Goal: Task Accomplishment & Management: Complete application form

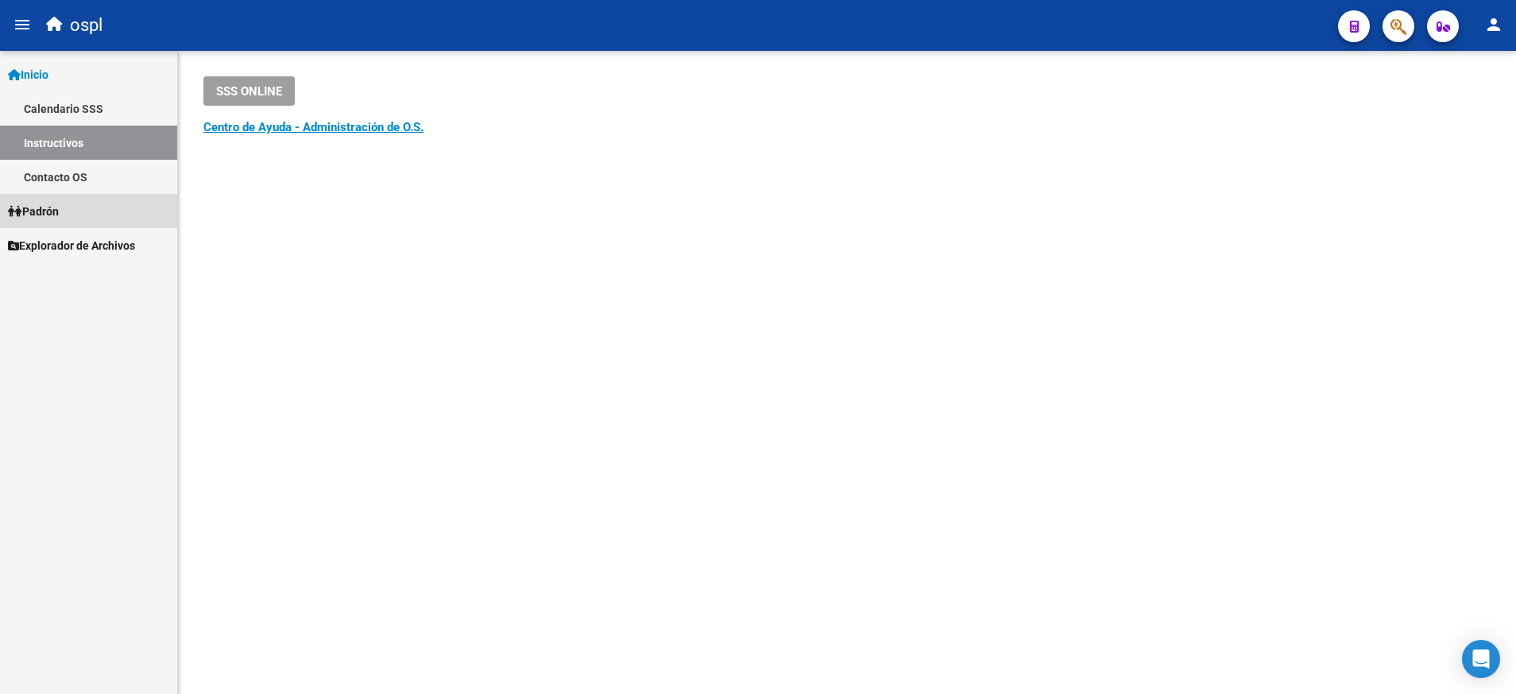
click at [59, 210] on span "Padrón" at bounding box center [33, 211] width 51 height 17
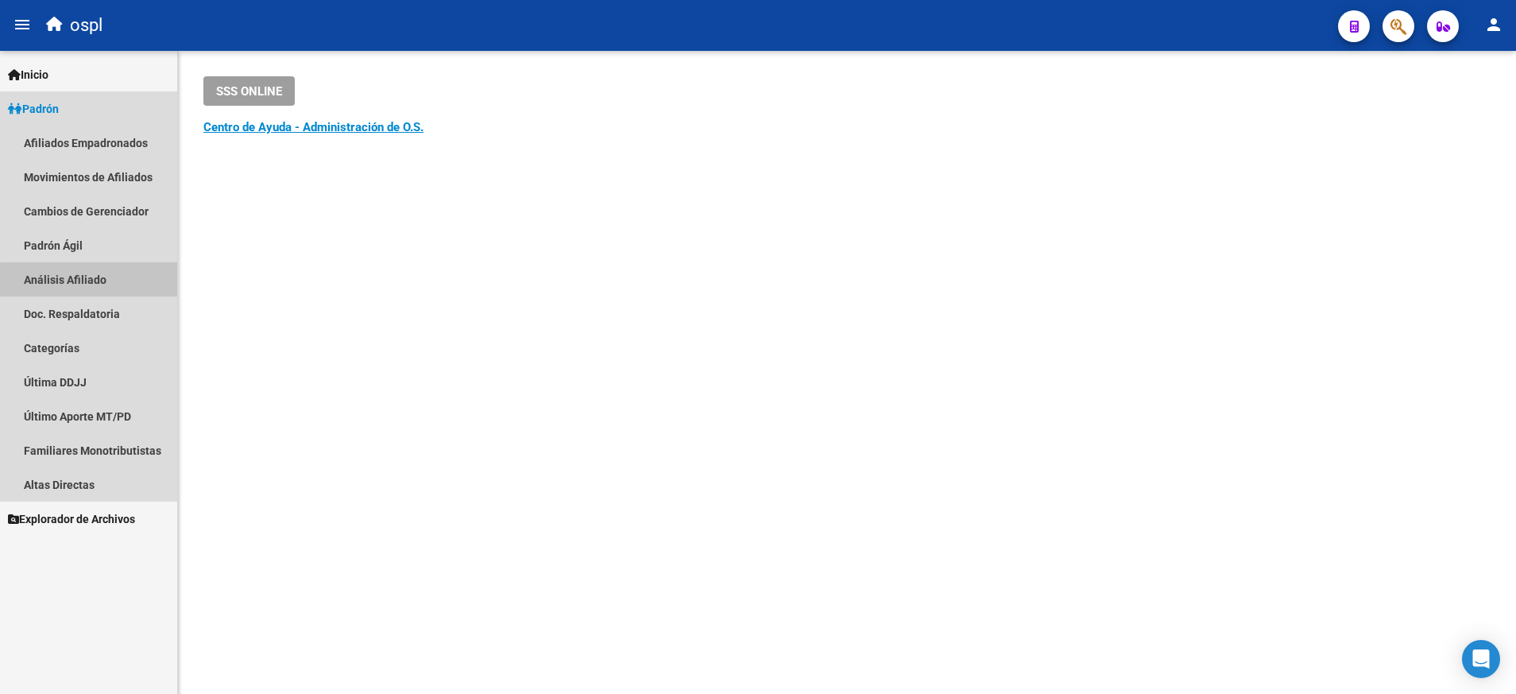
click at [94, 281] on link "Análisis Afiliado" at bounding box center [88, 279] width 177 height 34
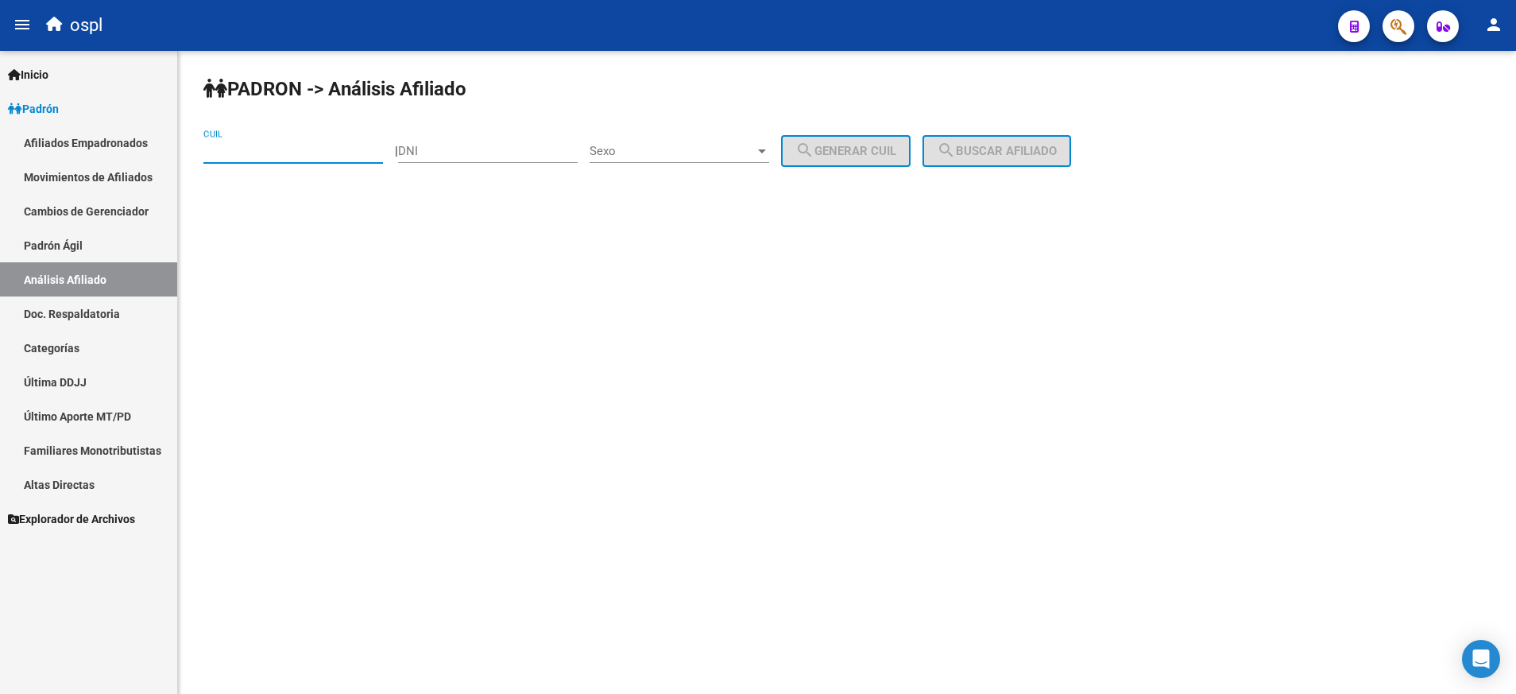
paste input "27-94754368-2"
click at [260, 145] on input "CUIL" at bounding box center [293, 151] width 180 height 14
type input "27-94754368-2"
click at [996, 141] on button "search Buscar afiliado" at bounding box center [997, 151] width 149 height 32
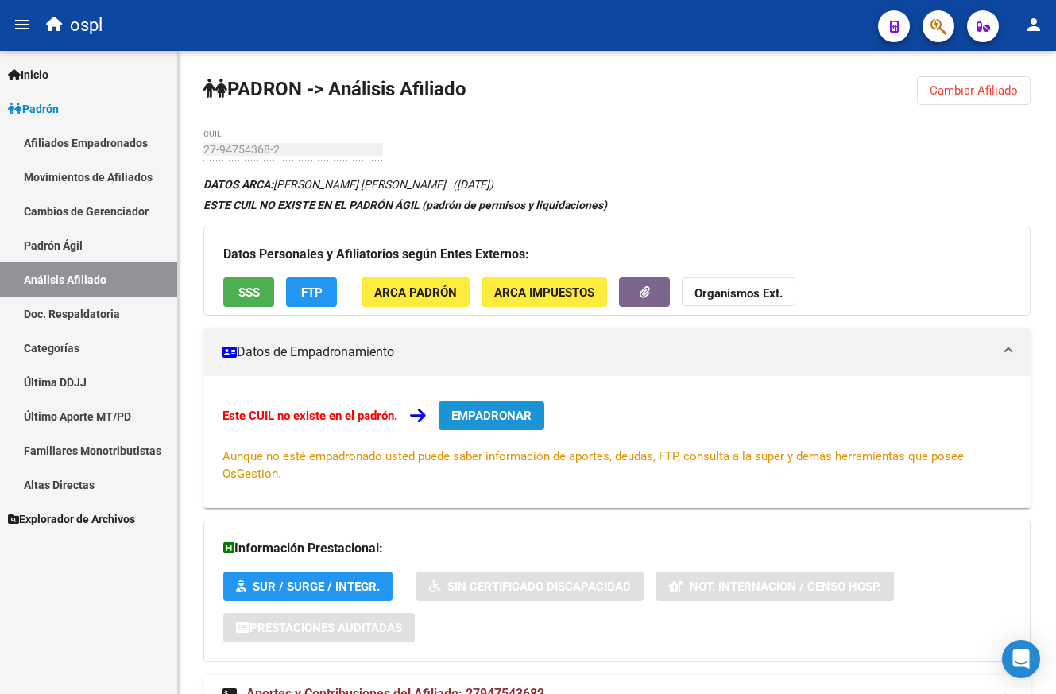
click at [501, 409] on span "EMPADRONAR" at bounding box center [491, 415] width 80 height 14
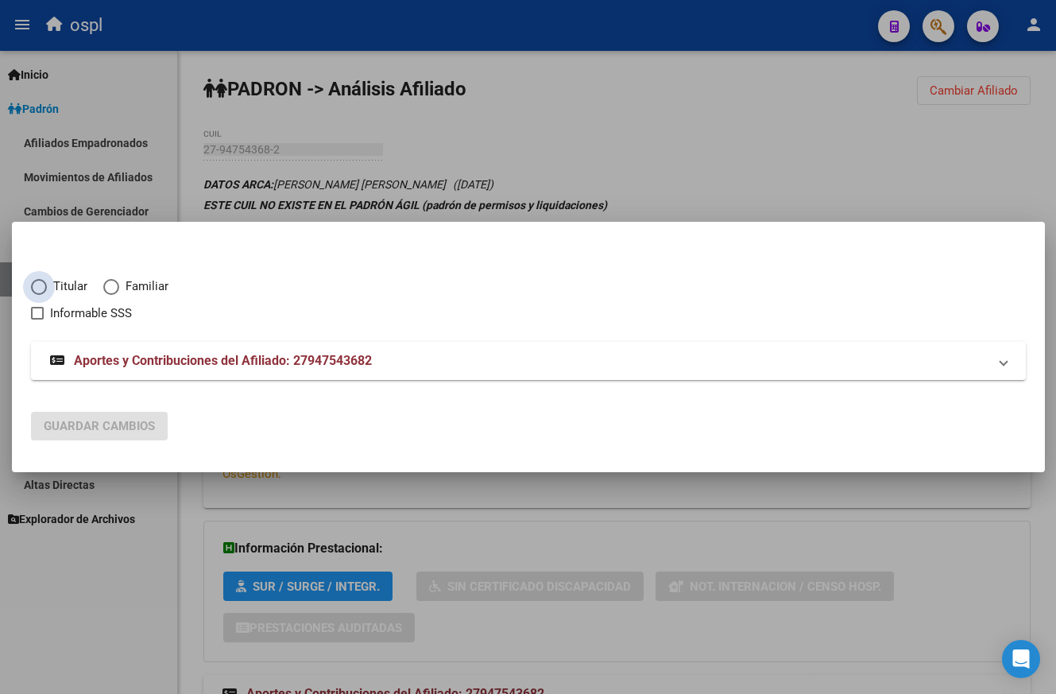
click at [51, 281] on span "Titular" at bounding box center [67, 286] width 41 height 18
click at [47, 281] on input "Titular" at bounding box center [39, 287] width 16 height 16
radio input "true"
checkbox input "true"
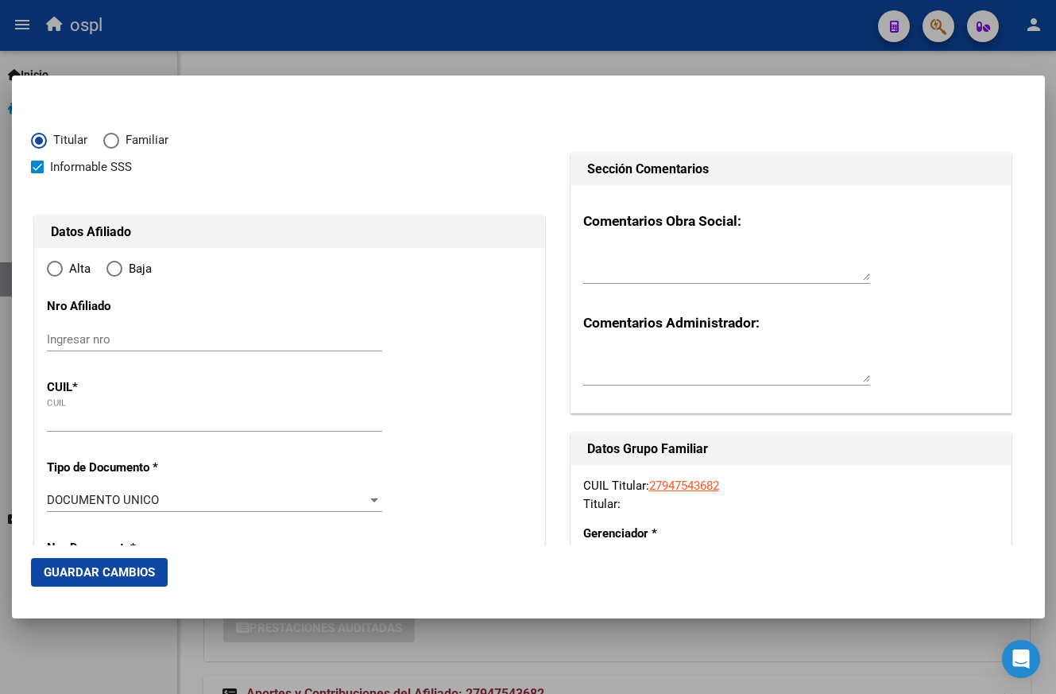
type input "27-94754368-2"
radio input "true"
type input "94754368"
type input "[PERSON_NAME]"
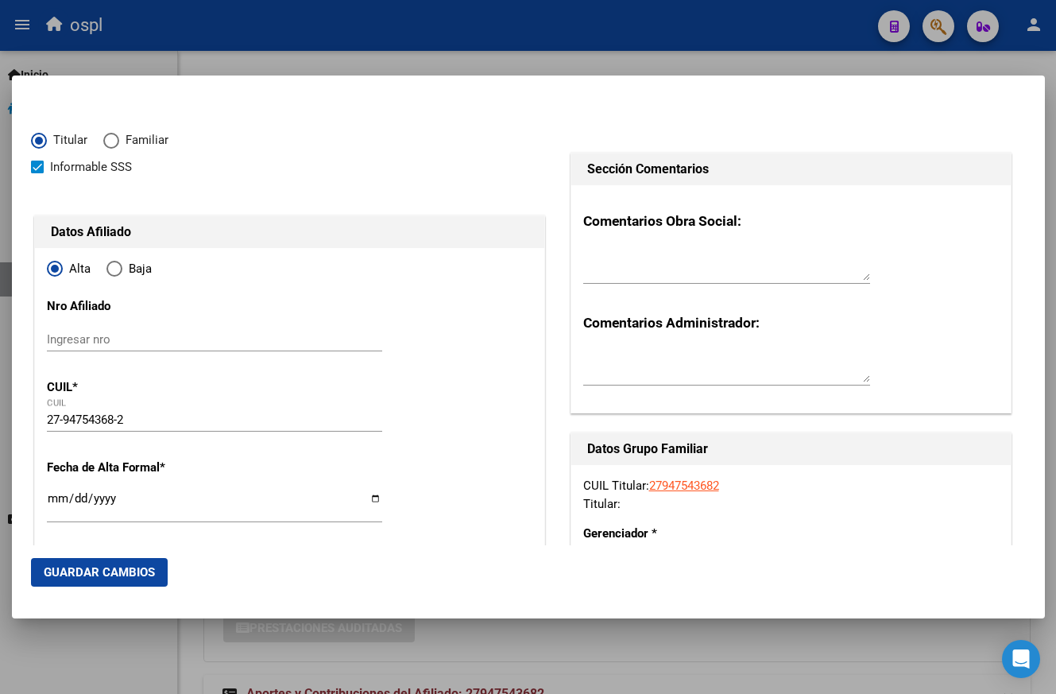
type input "[DATE]"
type input "CABA"
type input "1408"
type input "PATRON"
type input "7116"
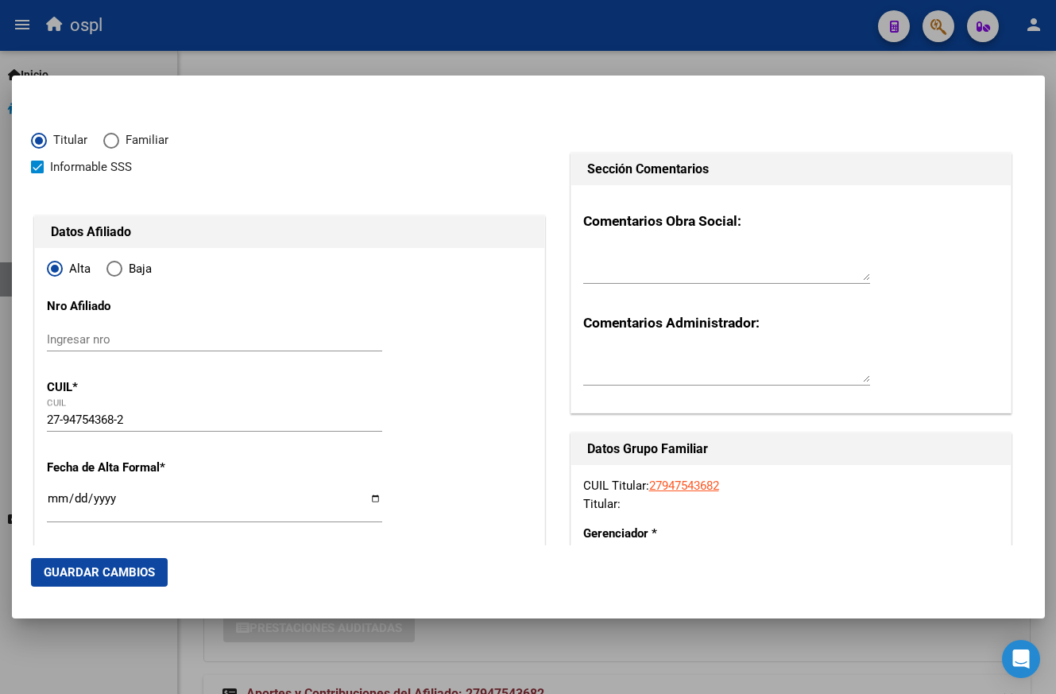
type input "CABA"
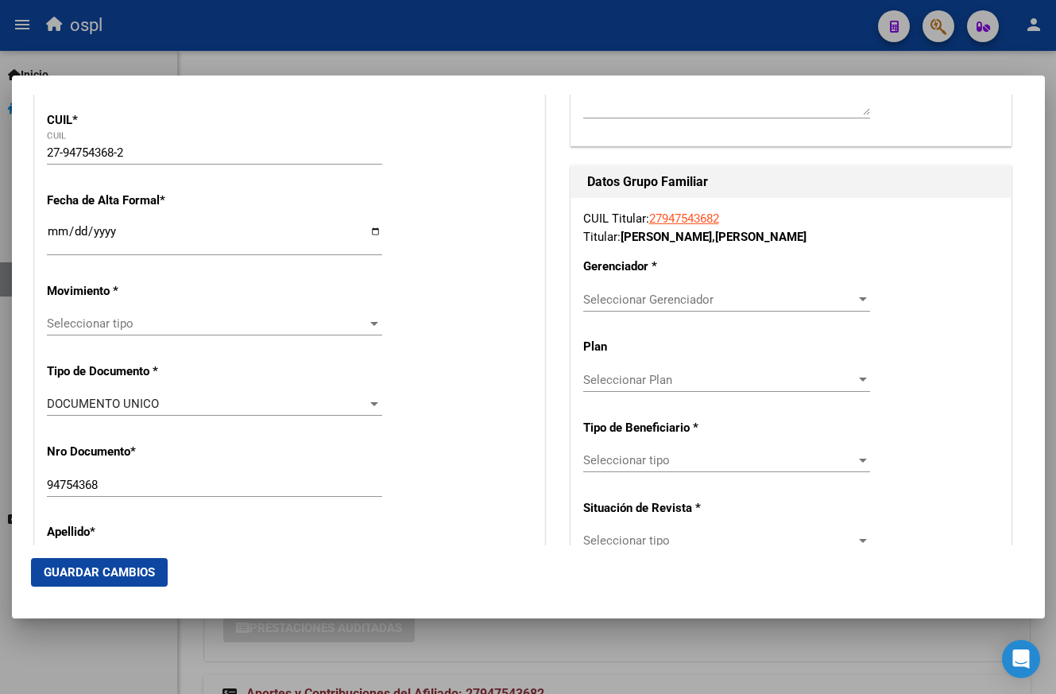
scroll to position [269, 0]
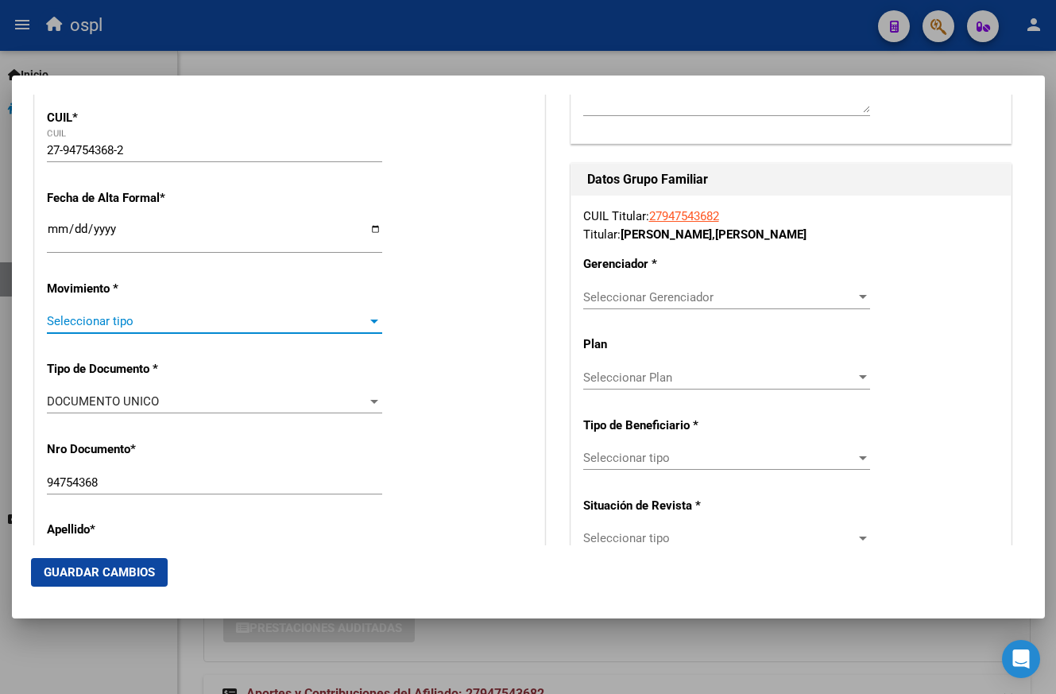
click at [370, 321] on div at bounding box center [374, 321] width 8 height 4
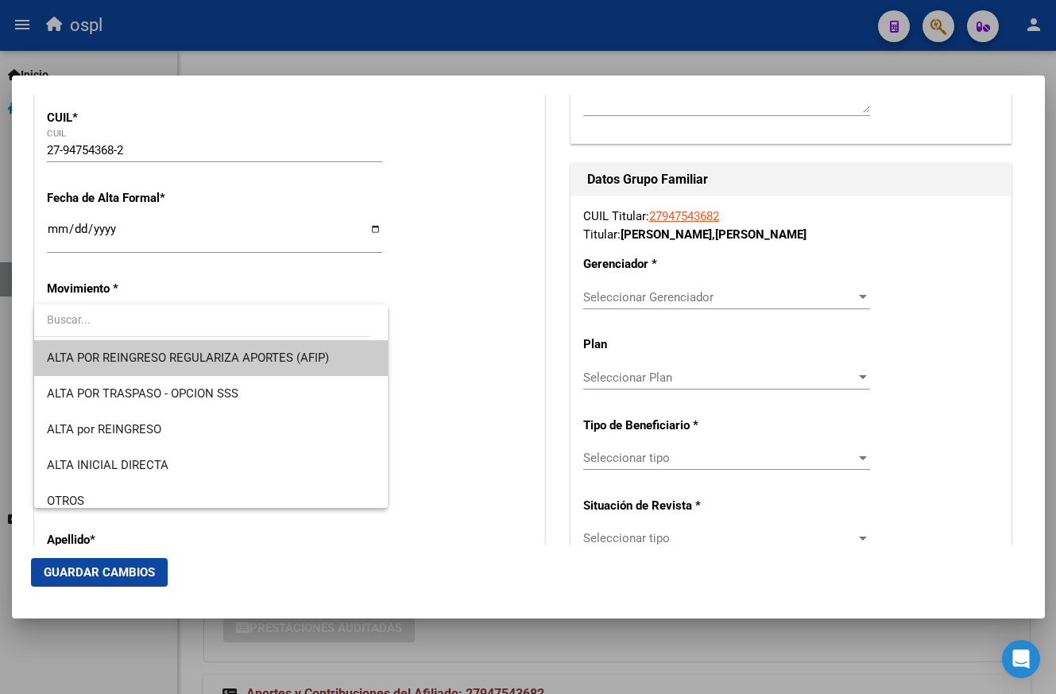
scroll to position [178, 0]
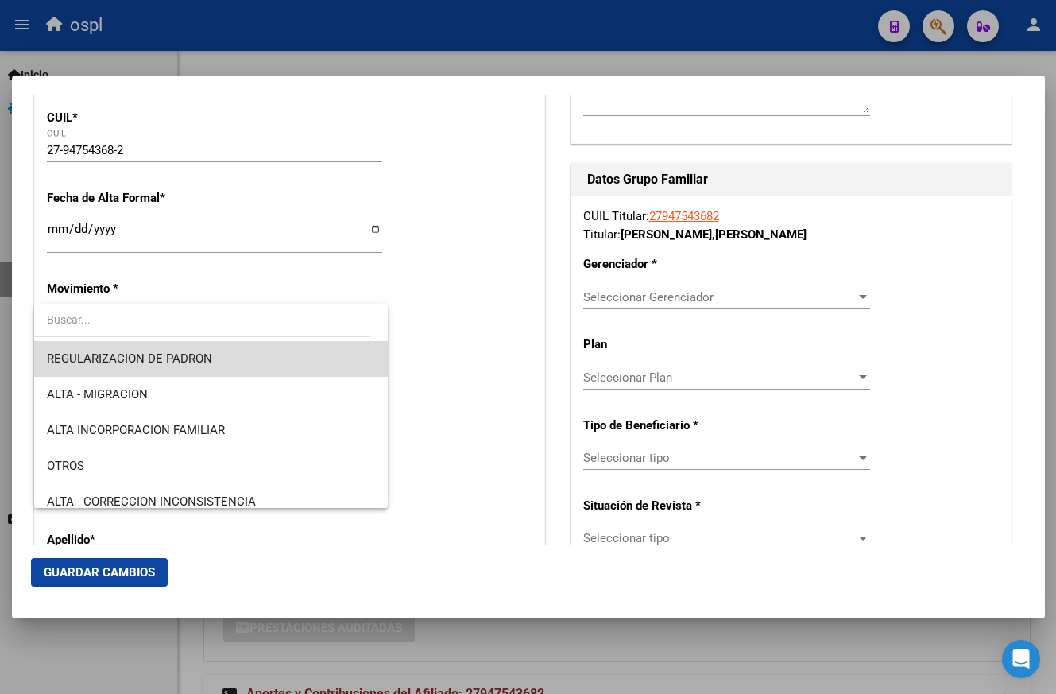
click at [265, 350] on span "REGULARIZACION DE PADRON" at bounding box center [211, 359] width 329 height 36
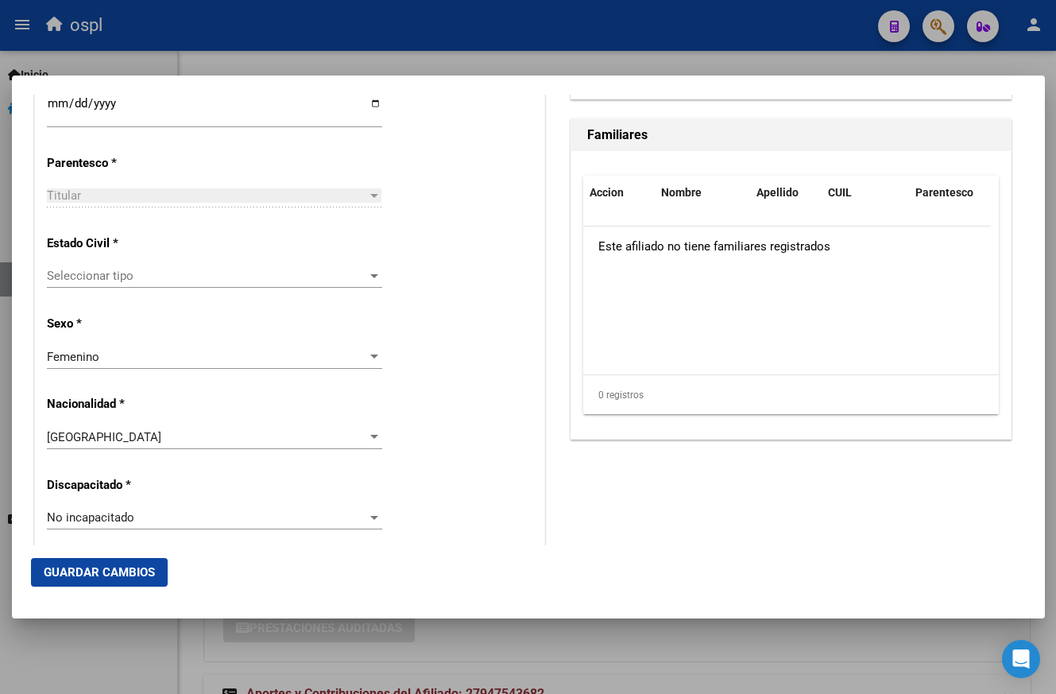
scroll to position [889, 0]
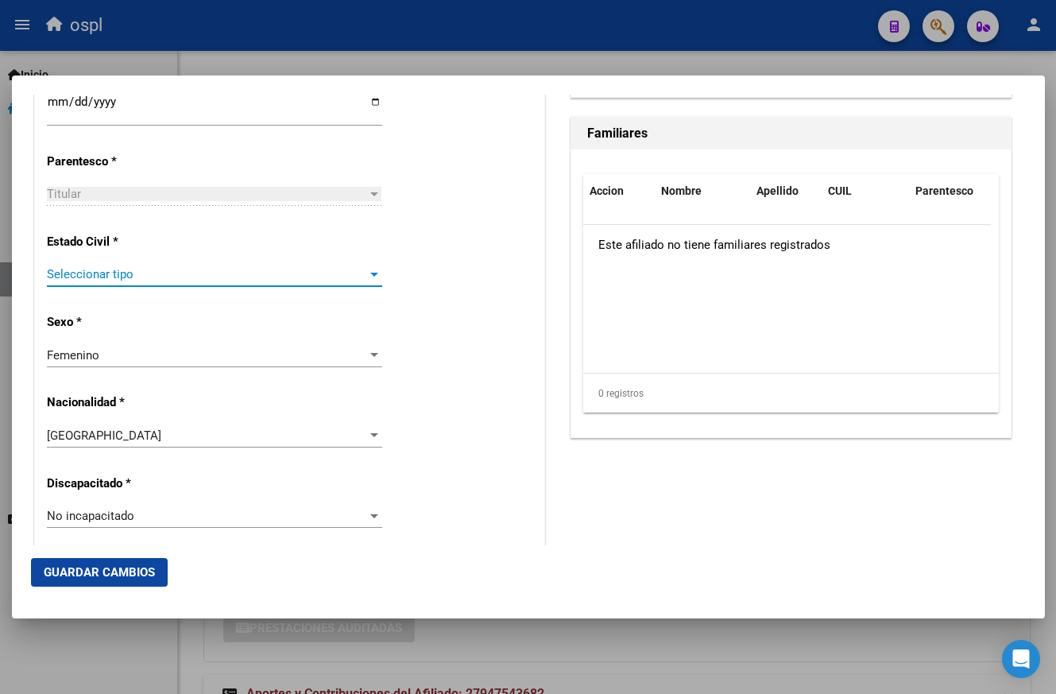
click at [370, 275] on div at bounding box center [374, 275] width 8 height 4
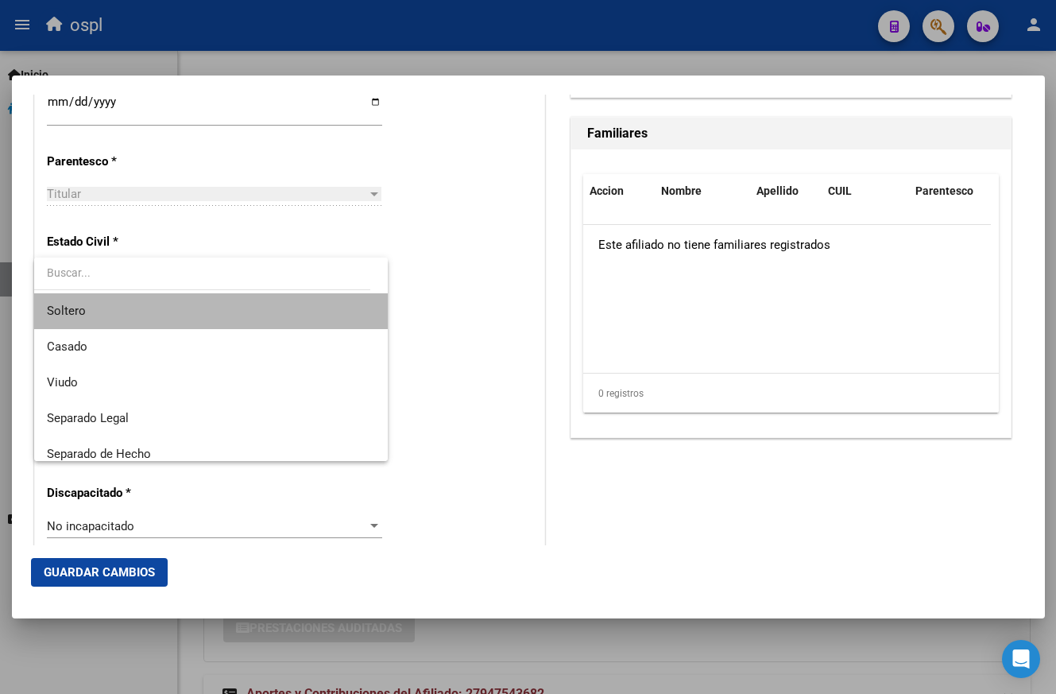
click at [341, 312] on span "Soltero" at bounding box center [211, 311] width 329 height 36
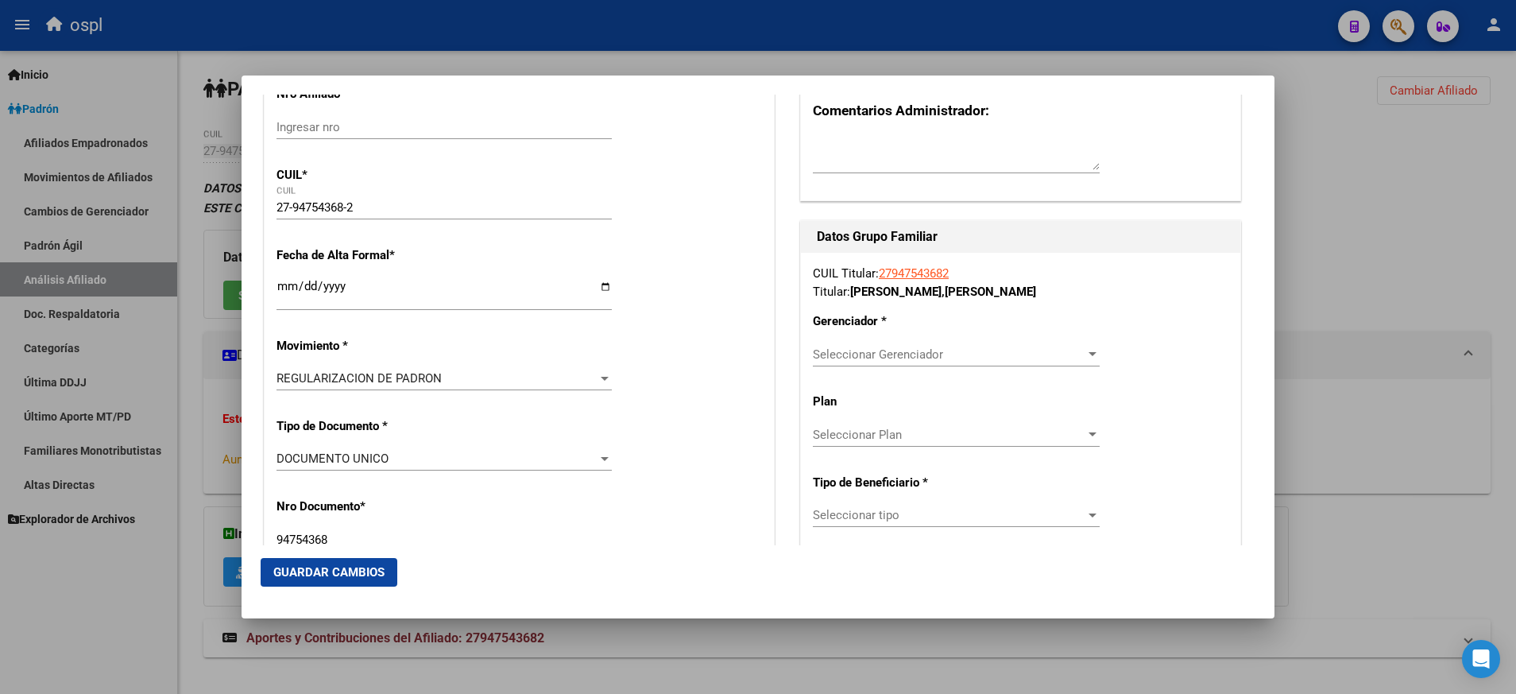
scroll to position [243, 0]
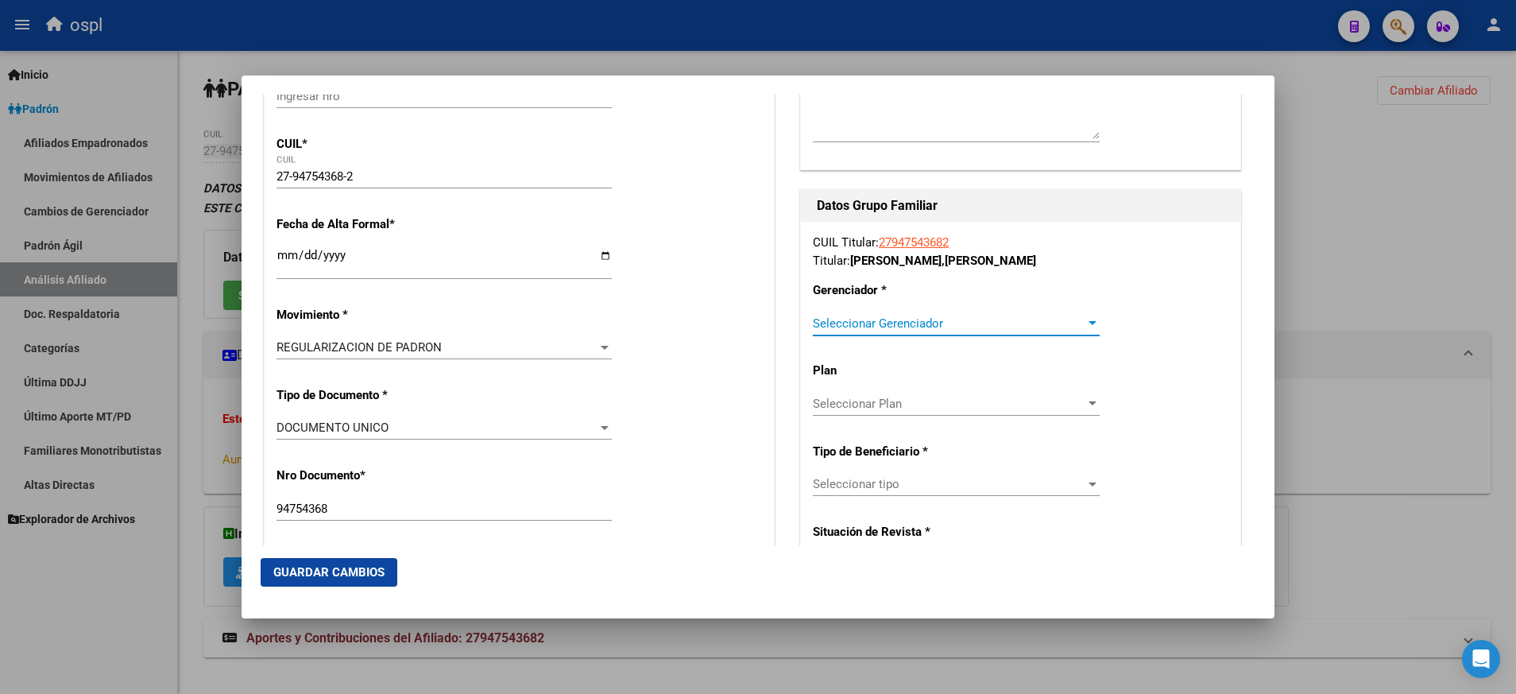
click at [1085, 327] on div at bounding box center [1092, 323] width 14 height 13
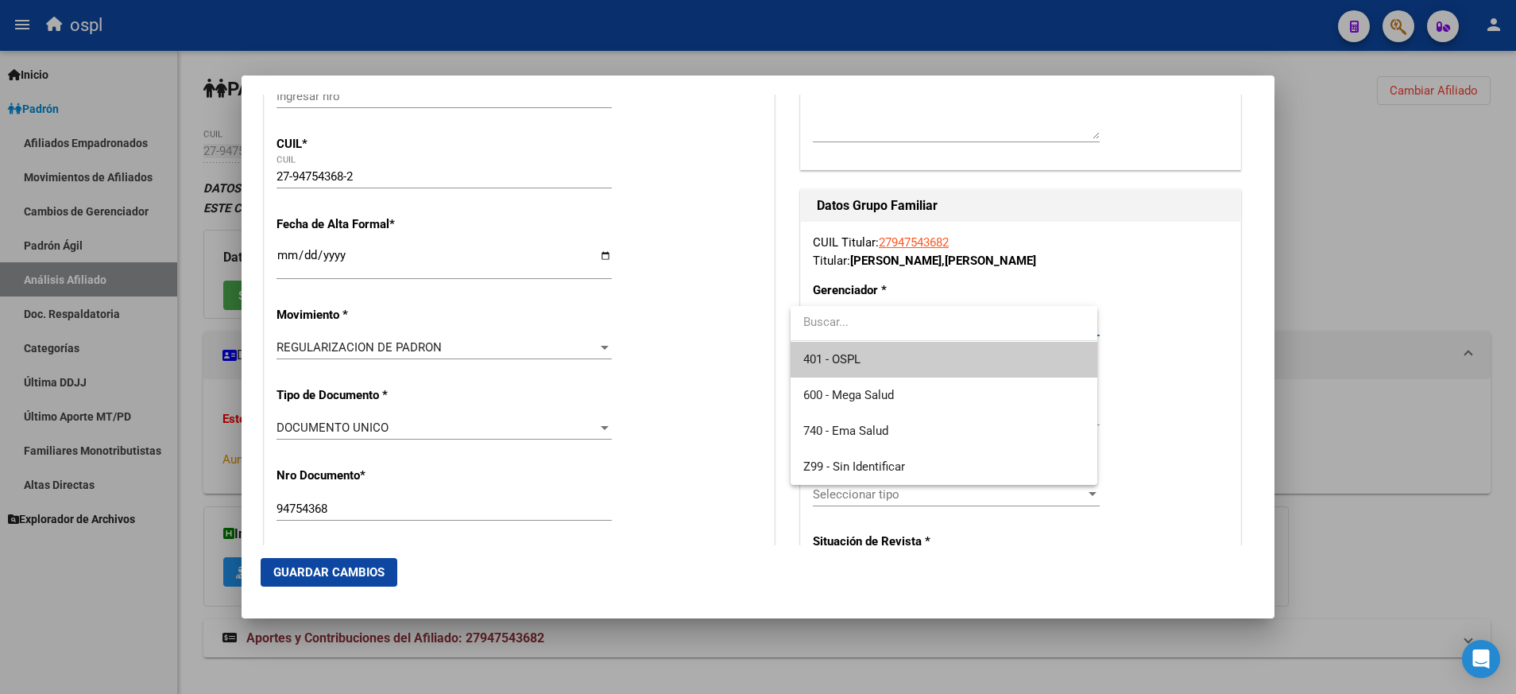
click at [1199, 265] on div at bounding box center [758, 347] width 1516 height 694
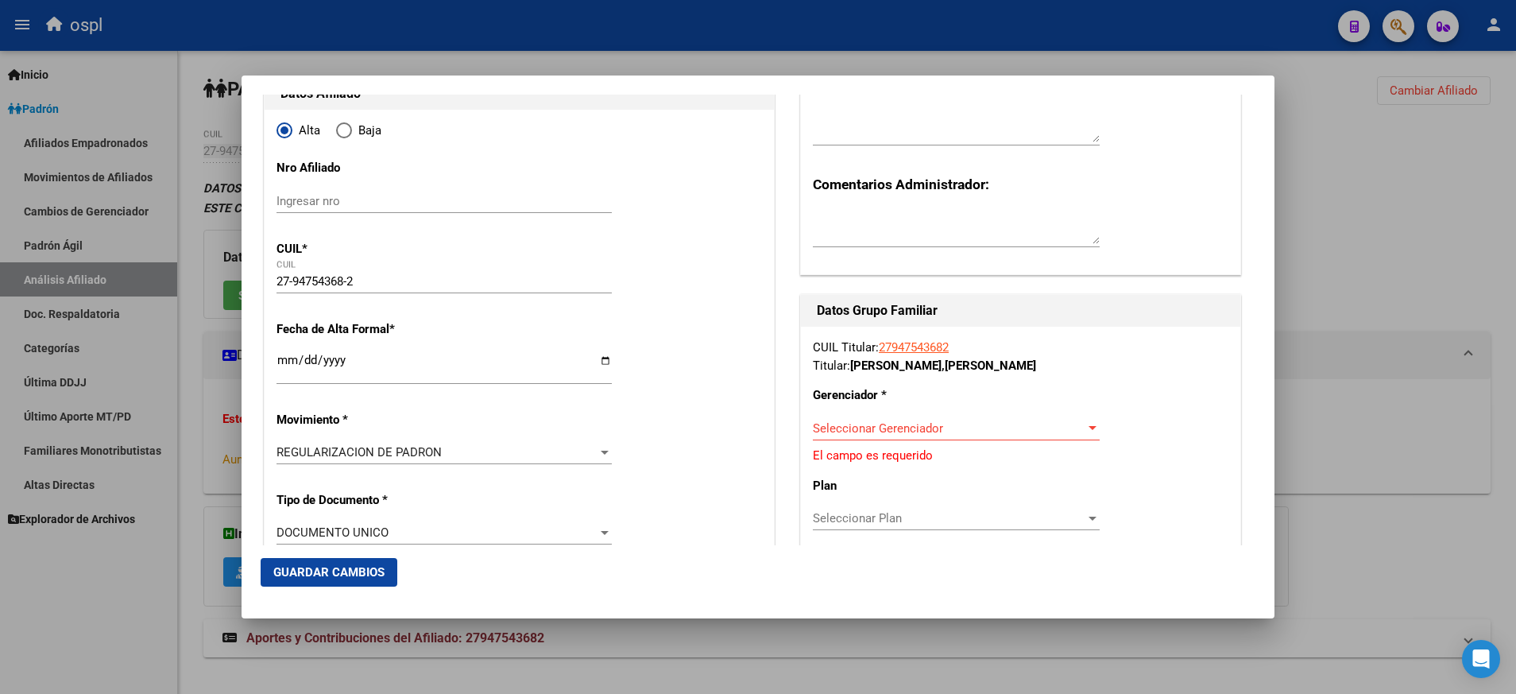
scroll to position [139, 0]
click at [1078, 416] on div "Seleccionar Gerenciador Seleccionar Gerenciador" at bounding box center [956, 428] width 287 height 24
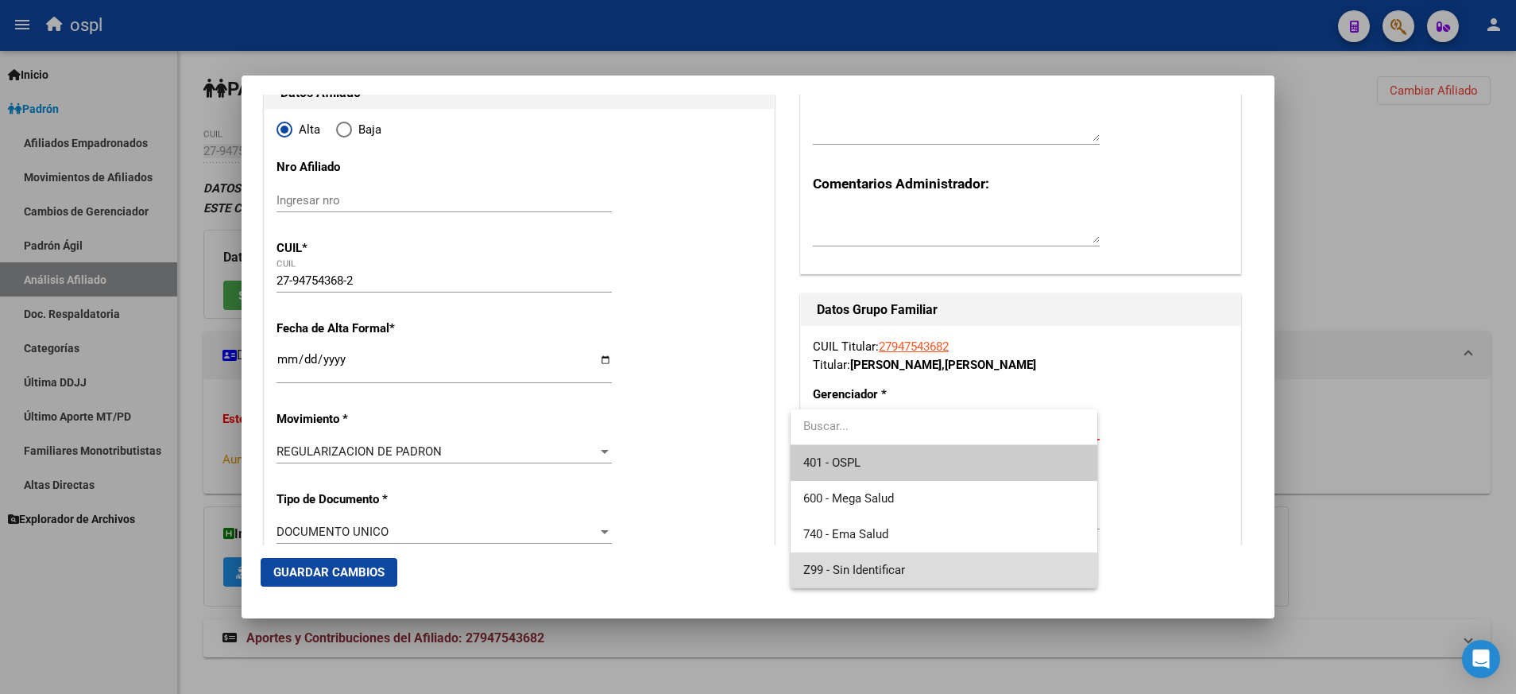
click at [961, 567] on span "Z99 - Sin Identificar" at bounding box center [943, 570] width 281 height 36
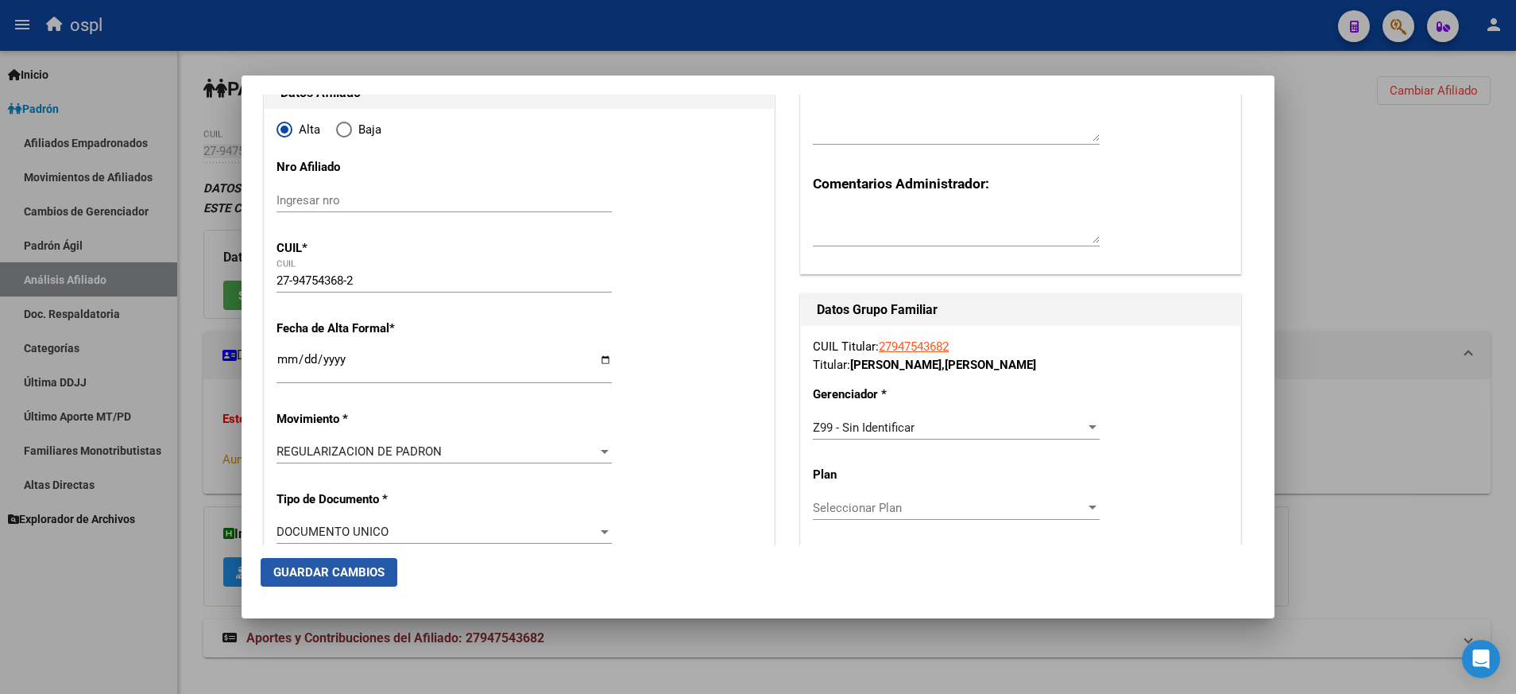
click at [360, 567] on span "Guardar Cambios" at bounding box center [328, 572] width 111 height 14
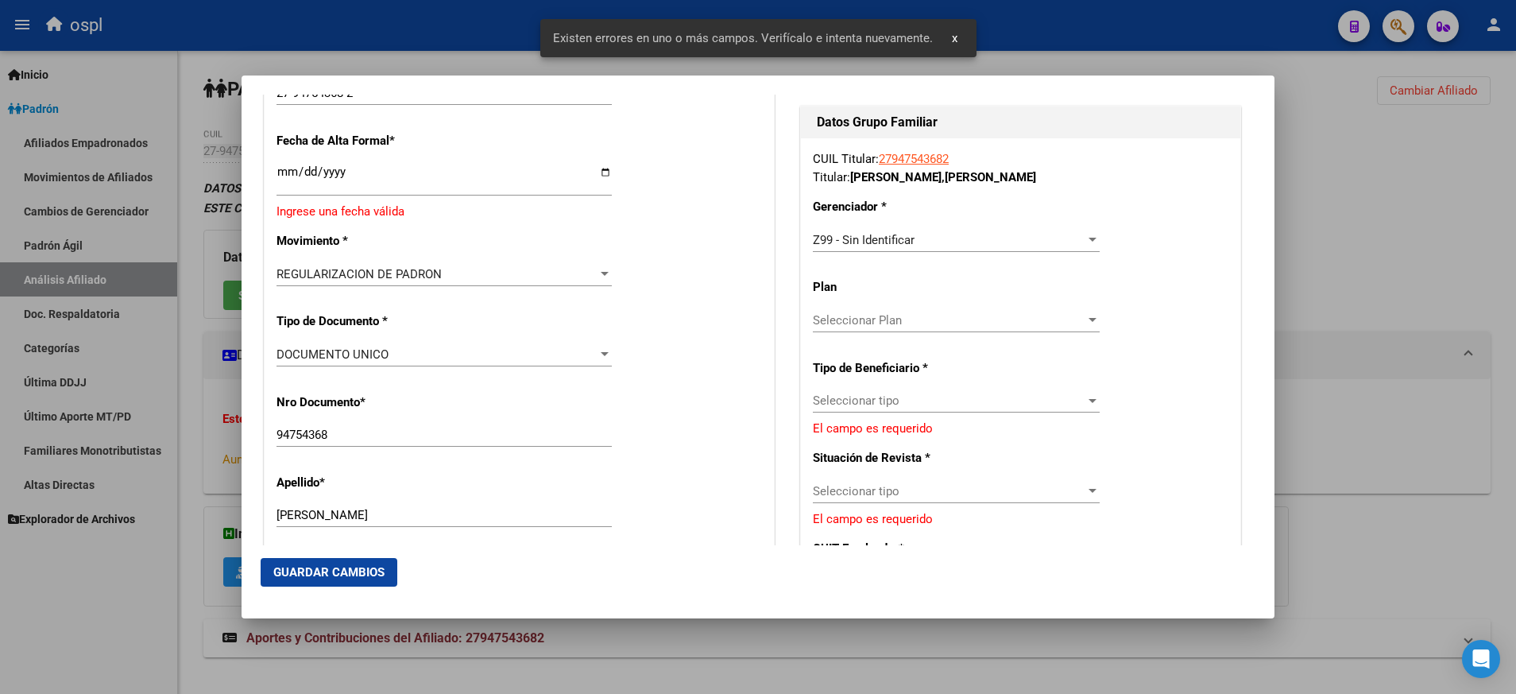
scroll to position [327, 0]
click at [597, 172] on input "Ingresar fecha" at bounding box center [444, 176] width 335 height 25
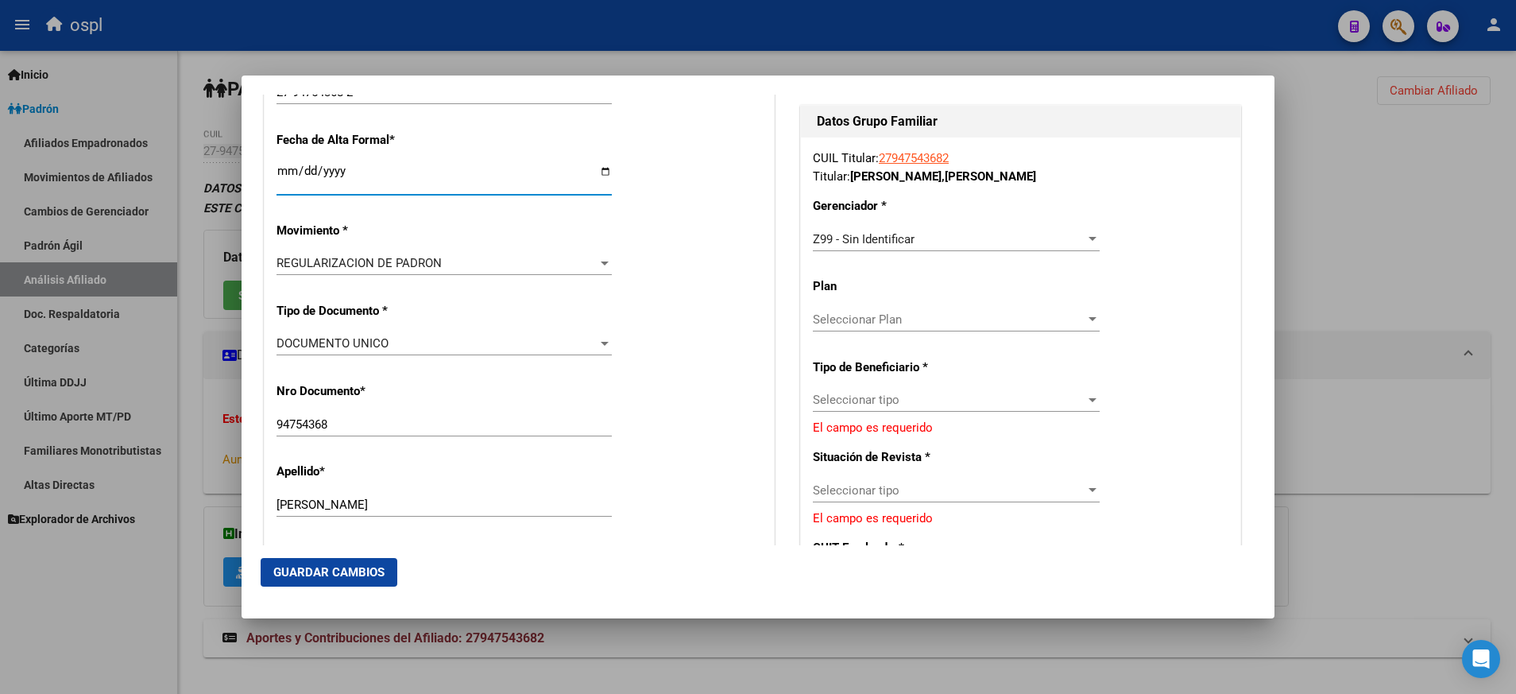
type input "[DATE]"
click at [334, 573] on span "Guardar Cambios" at bounding box center [328, 572] width 111 height 14
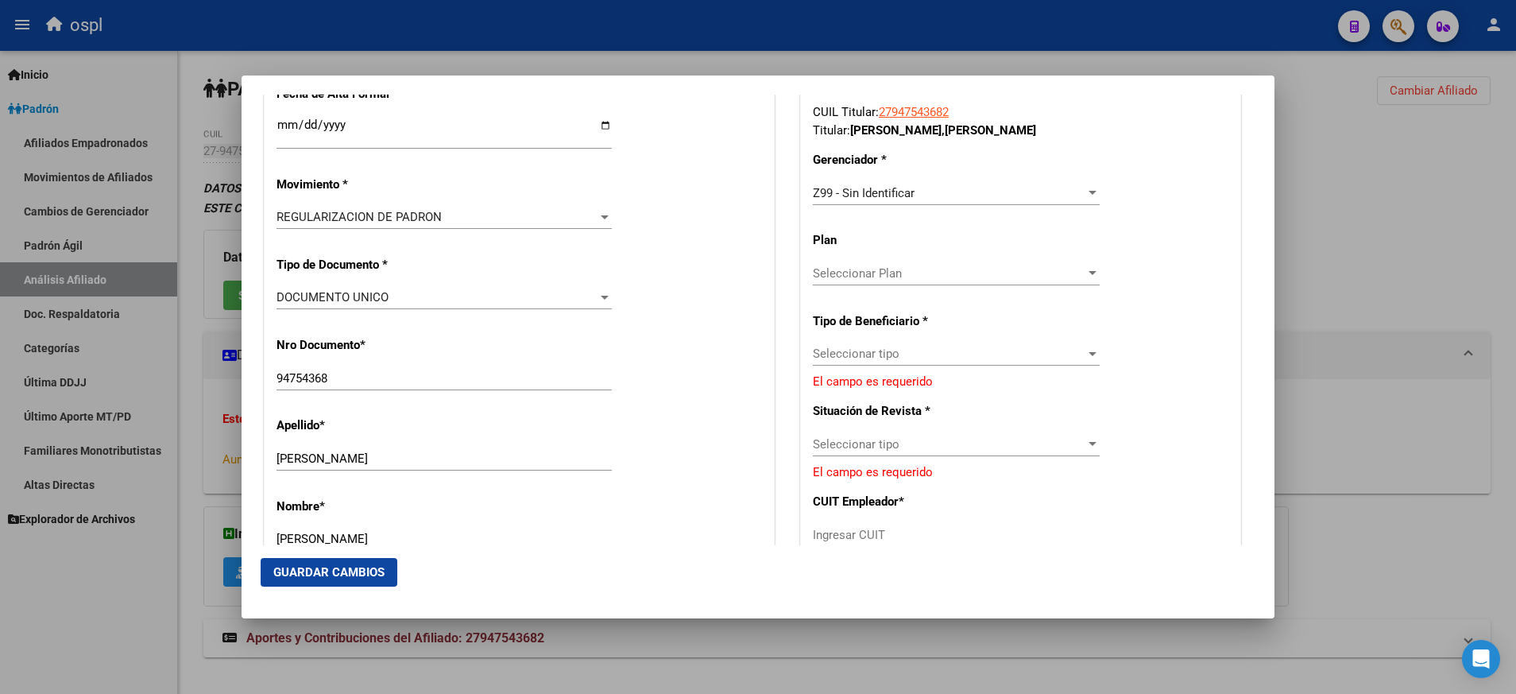
scroll to position [353, 0]
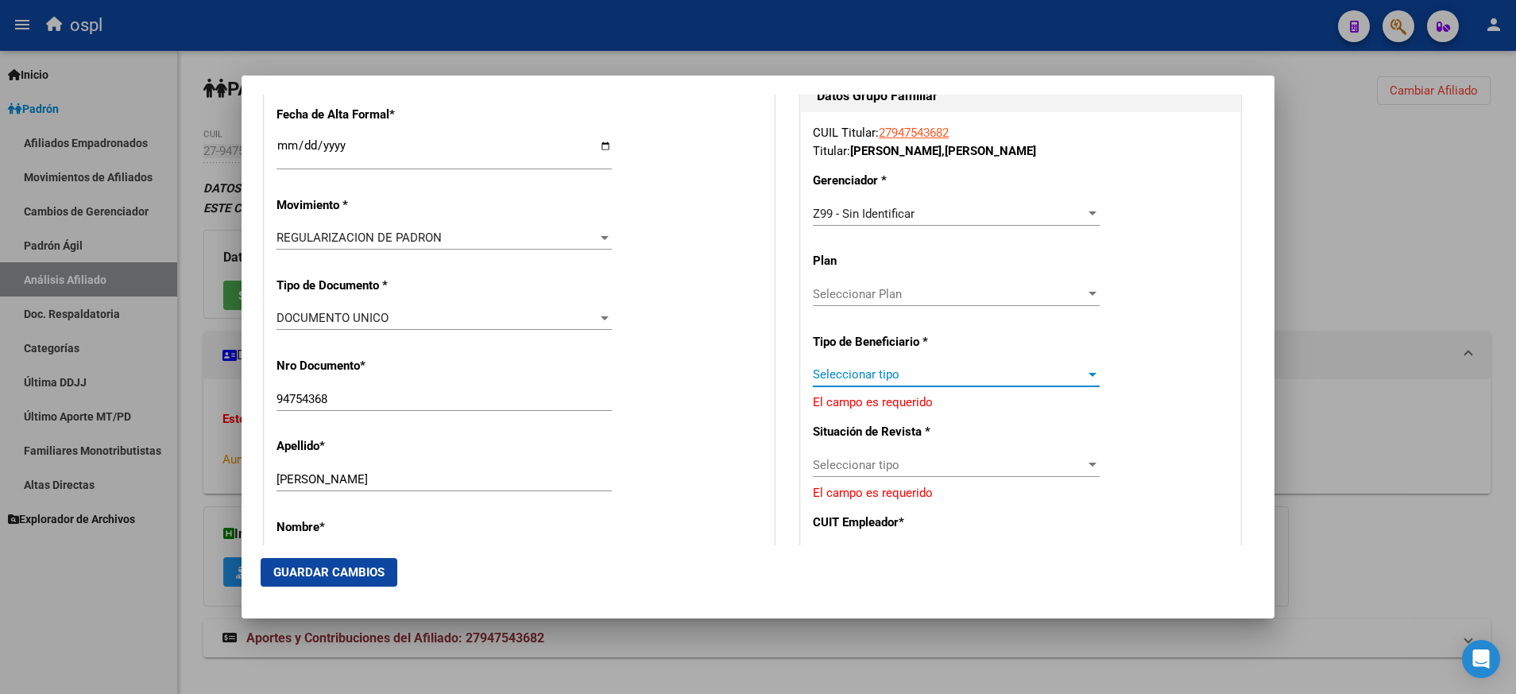
click at [1085, 368] on div at bounding box center [1092, 374] width 14 height 13
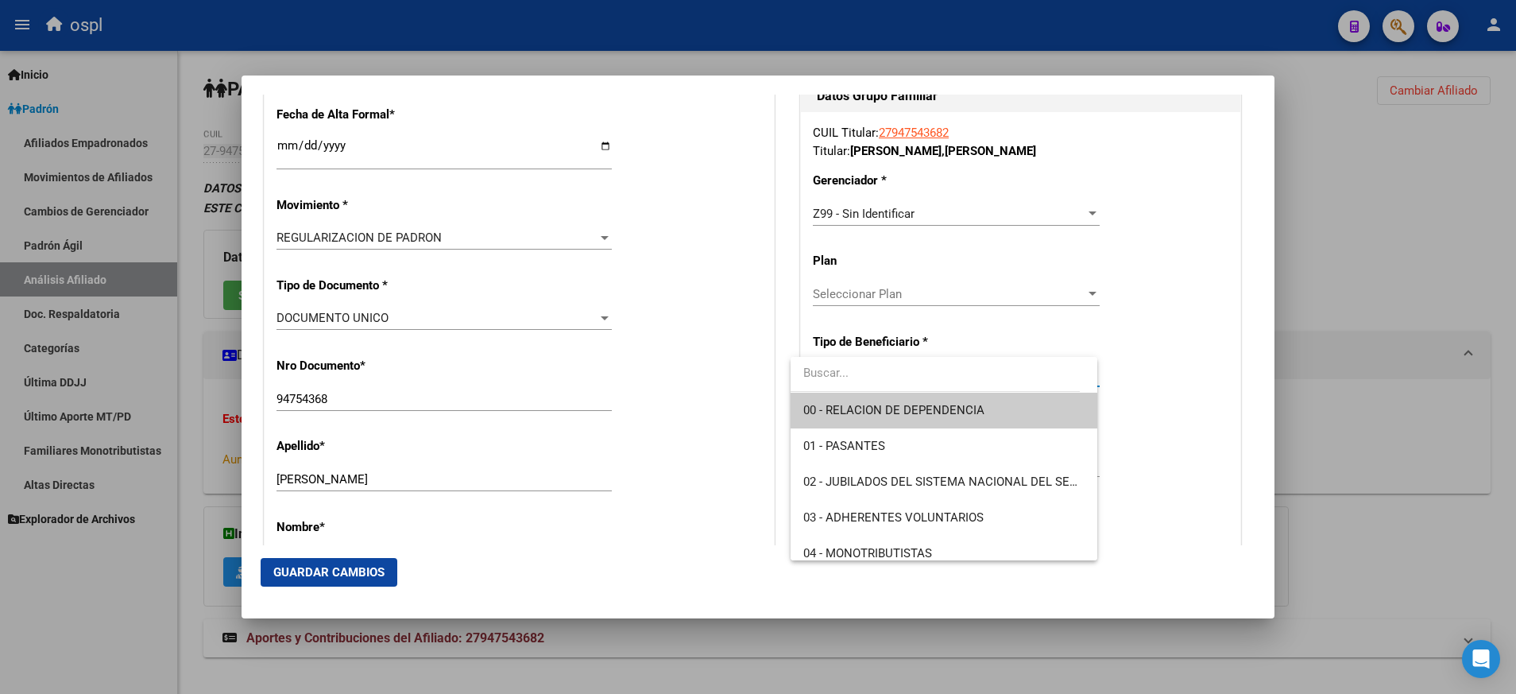
scroll to position [178, 0]
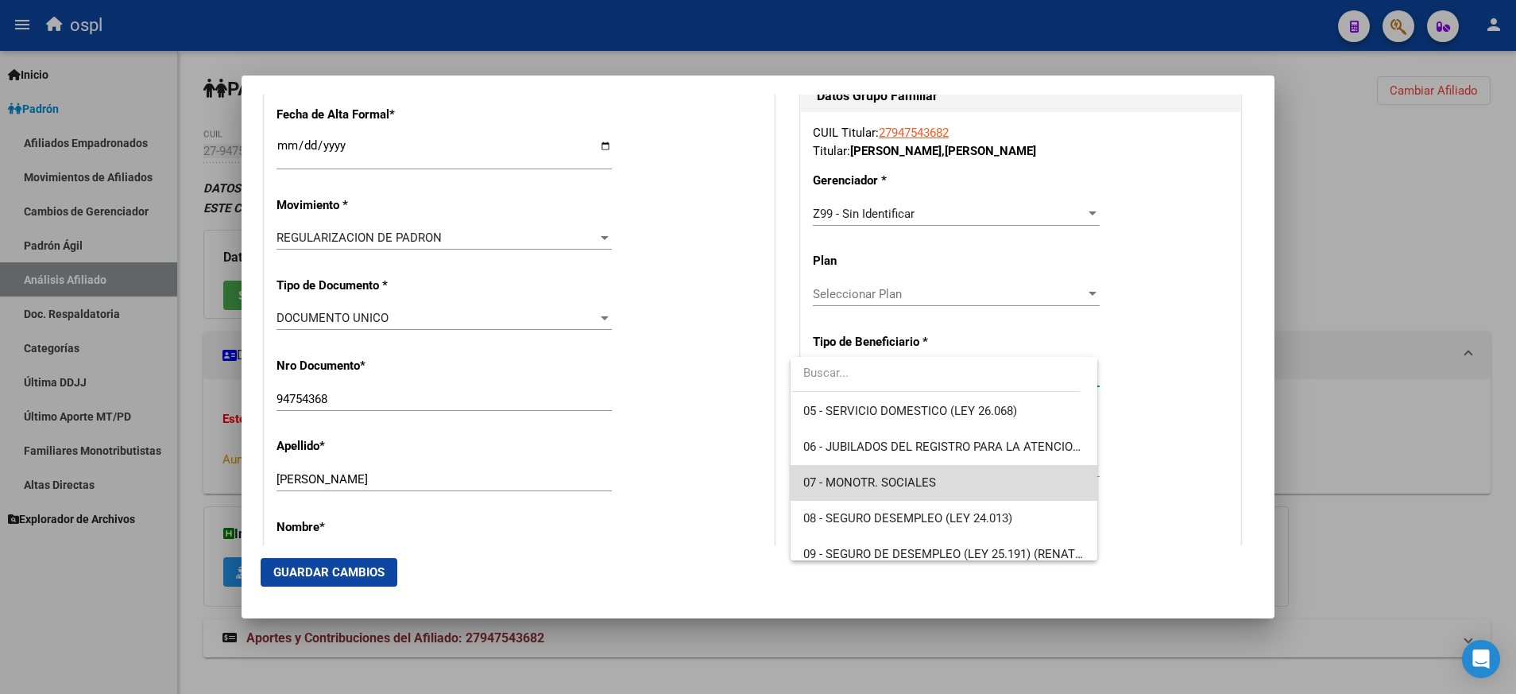
click at [996, 479] on span "07 - MONOTR. SOCIALES" at bounding box center [943, 483] width 281 height 36
type input "27-94754368-2"
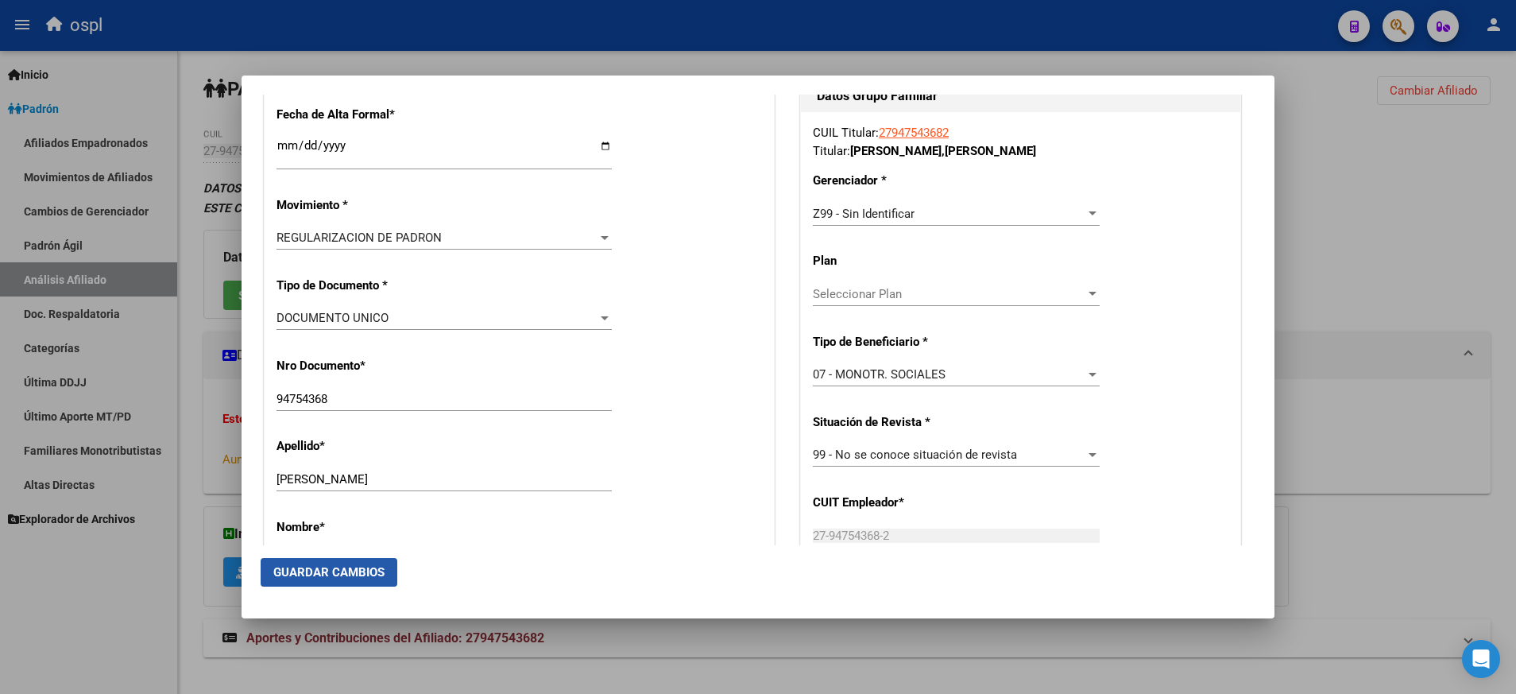
click at [362, 571] on span "Guardar Cambios" at bounding box center [328, 572] width 111 height 14
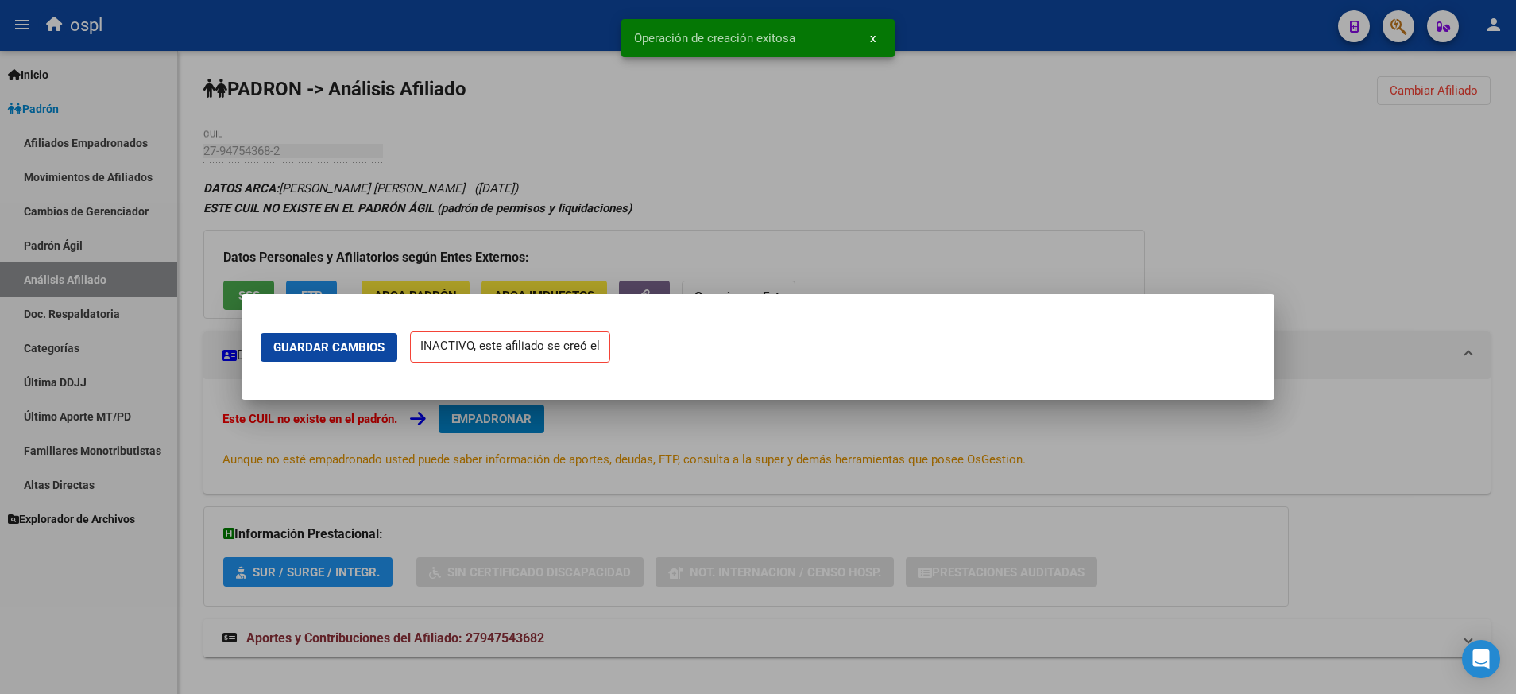
scroll to position [0, 0]
click at [362, 571] on div "Guardar Cambios INACTIVO, este afiliado se creó el Operación de creación exitos…" at bounding box center [758, 347] width 1516 height 694
